Goal: Information Seeking & Learning: Find specific fact

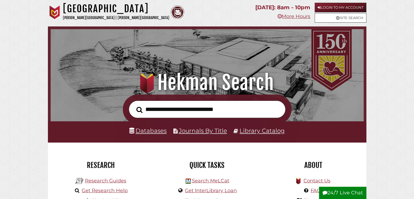
paste input "**********"
type input "**********"
click at [139, 110] on icon "Search" at bounding box center [139, 109] width 6 height 7
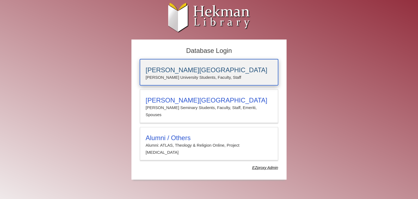
click at [177, 73] on h3 "[PERSON_NAME][GEOGRAPHIC_DATA]" at bounding box center [209, 70] width 127 height 8
